Goal: Task Accomplishment & Management: Use online tool/utility

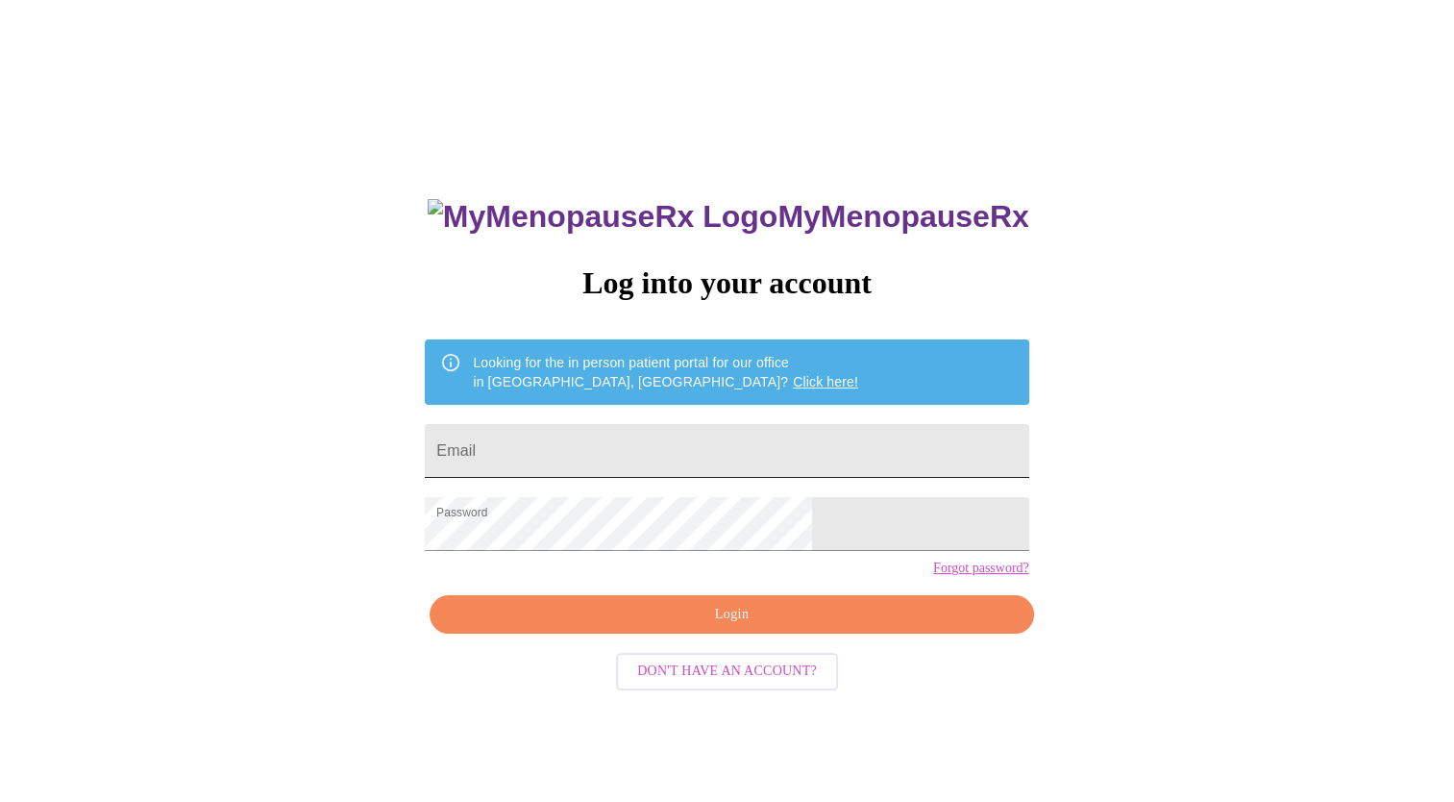
click at [686, 441] on input "Email" at bounding box center [727, 451] width 604 height 54
type input "[PERSON_NAME][EMAIL_ADDRESS][PERSON_NAME][DOMAIN_NAME]"
click at [679, 627] on span "Login" at bounding box center [731, 615] width 559 height 24
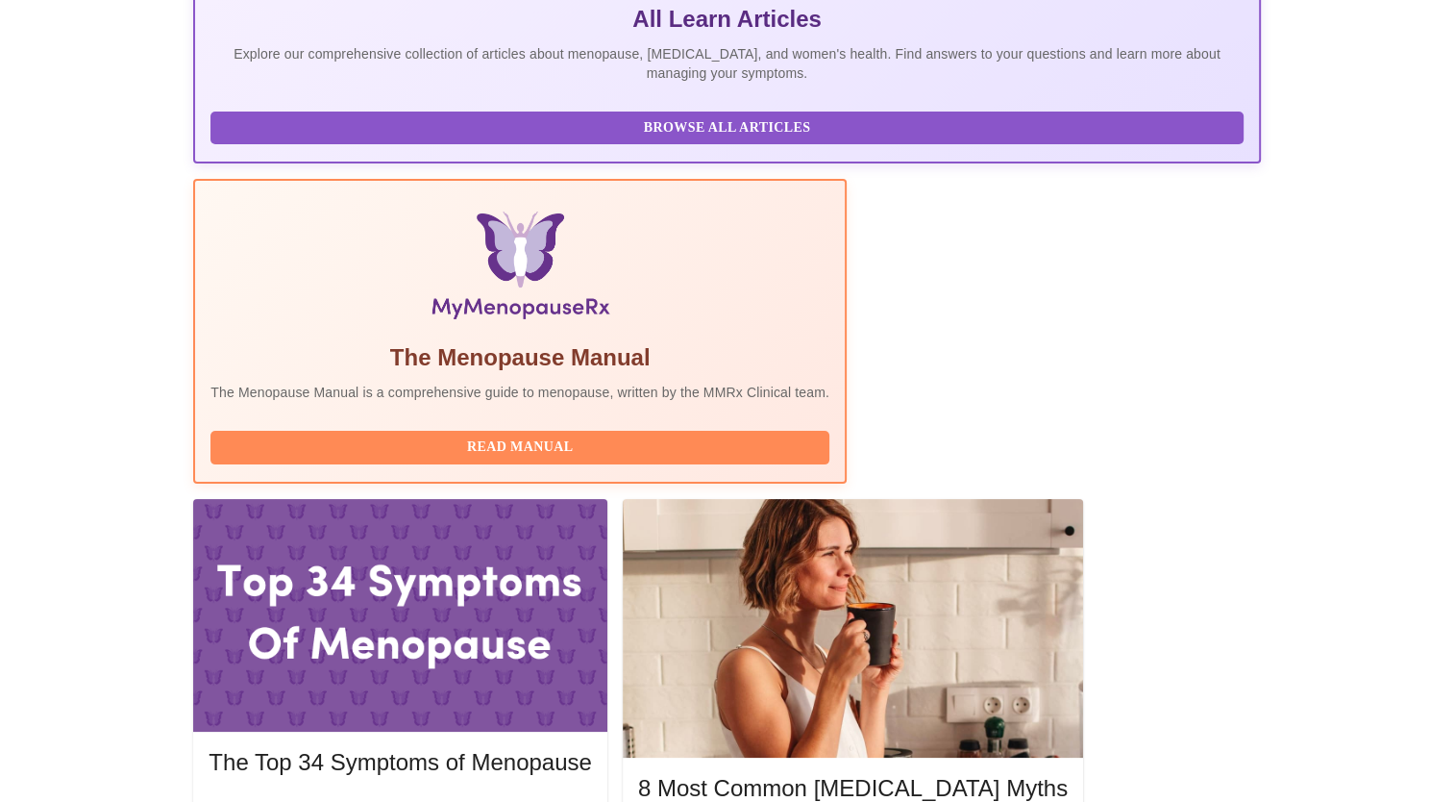
scroll to position [470, 0]
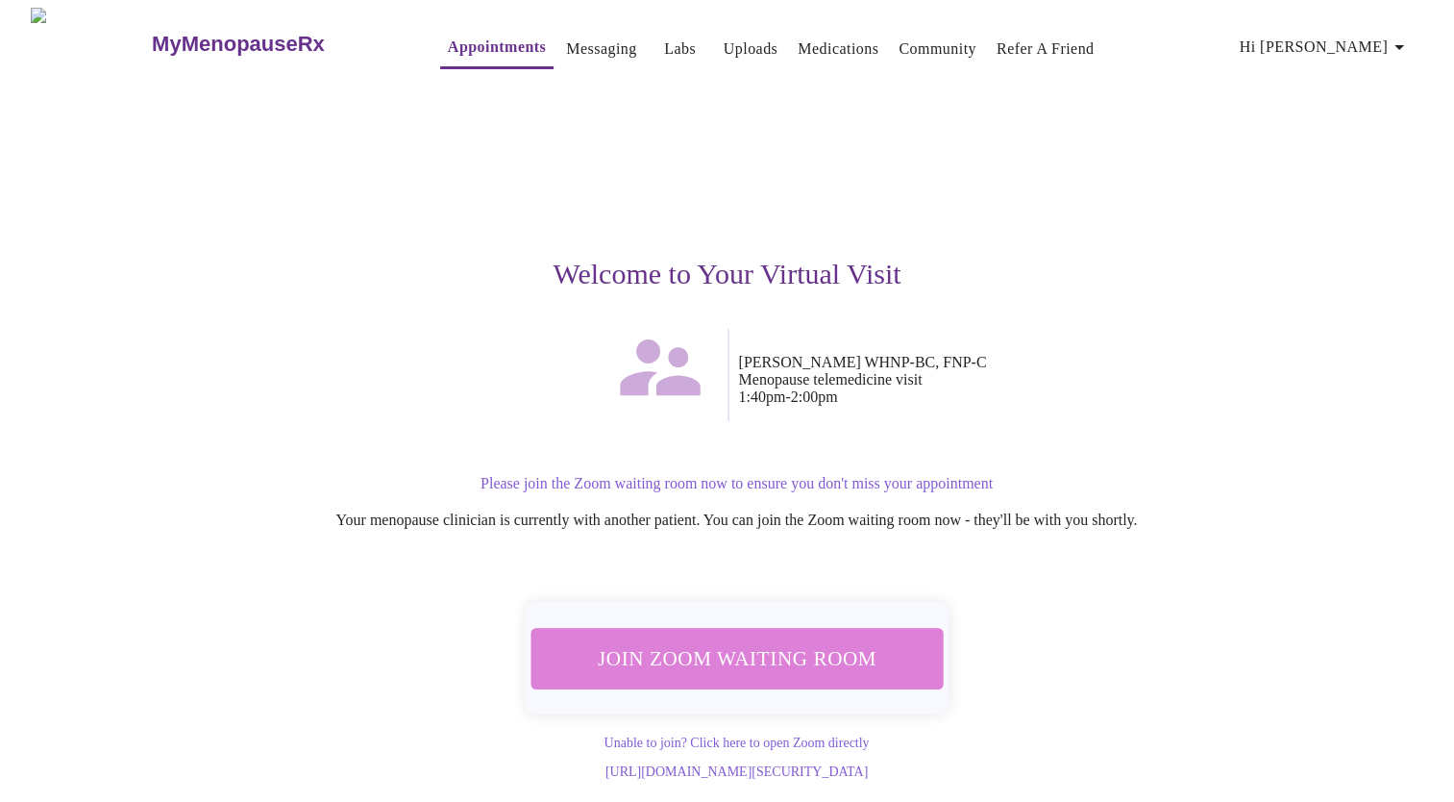
click at [834, 646] on span "Join Zoom Waiting Room" at bounding box center [737, 657] width 377 height 37
